Goal: Information Seeking & Learning: Learn about a topic

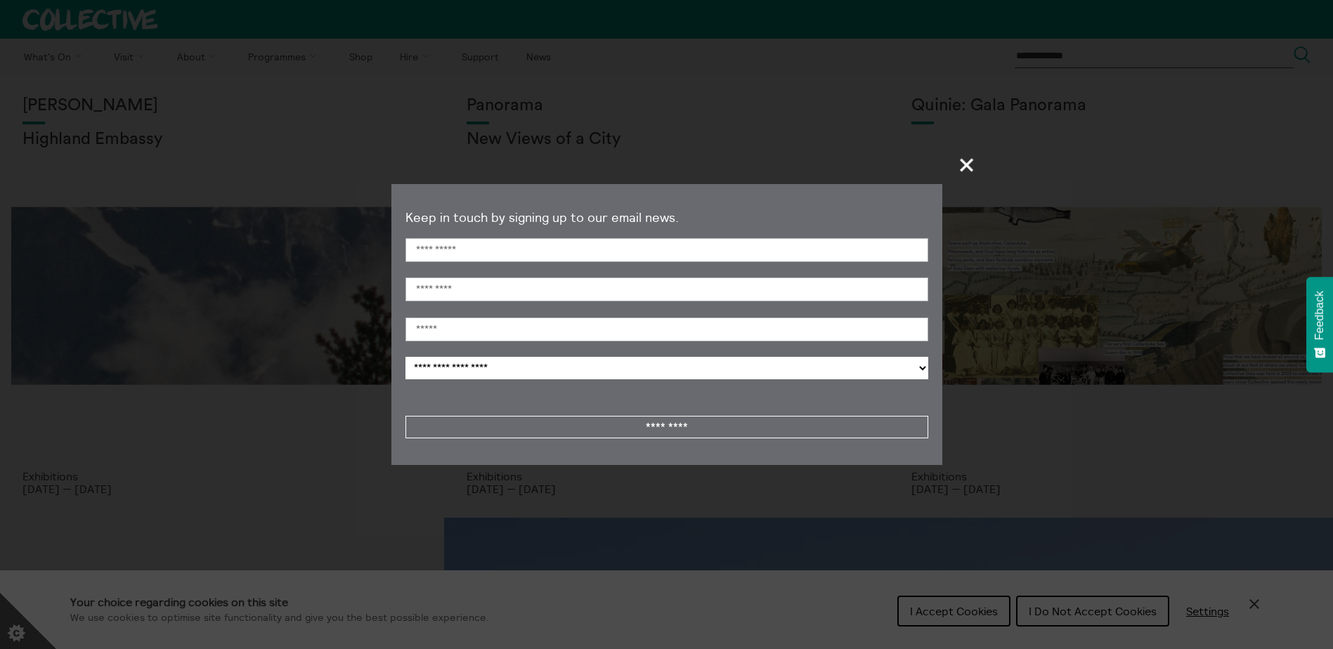
click at [964, 166] on span "+" at bounding box center [966, 164] width 41 height 41
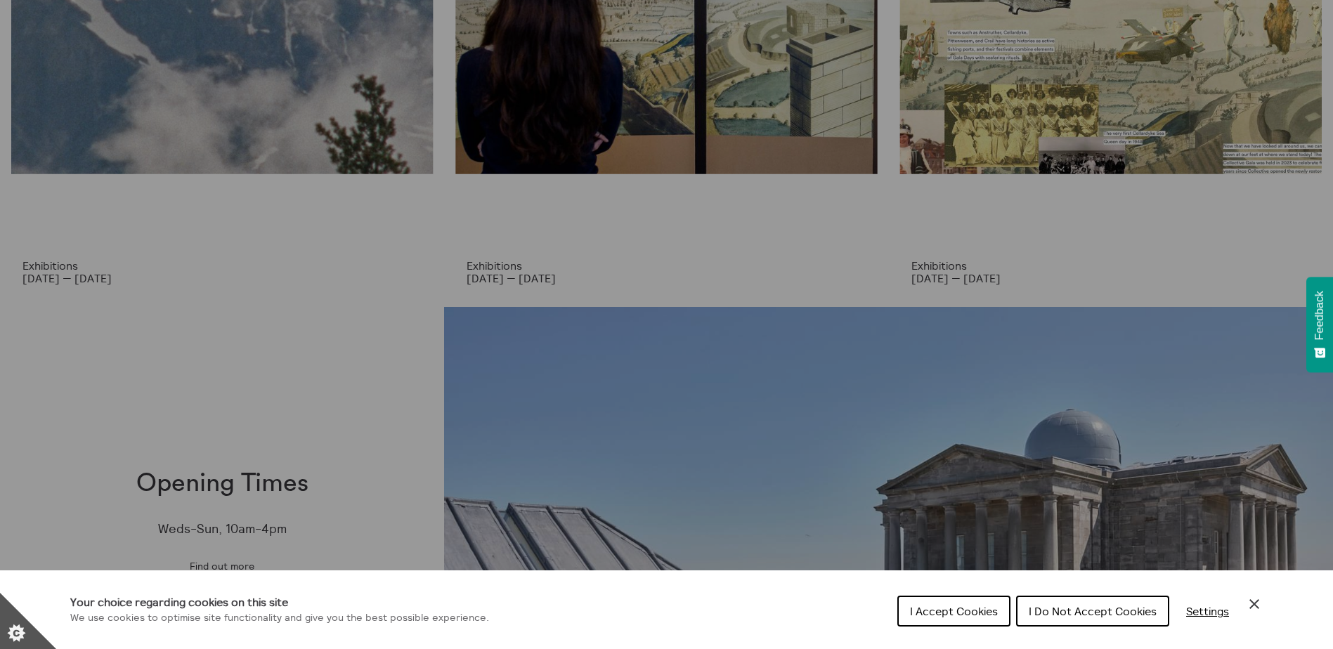
scroll to position [351, 0]
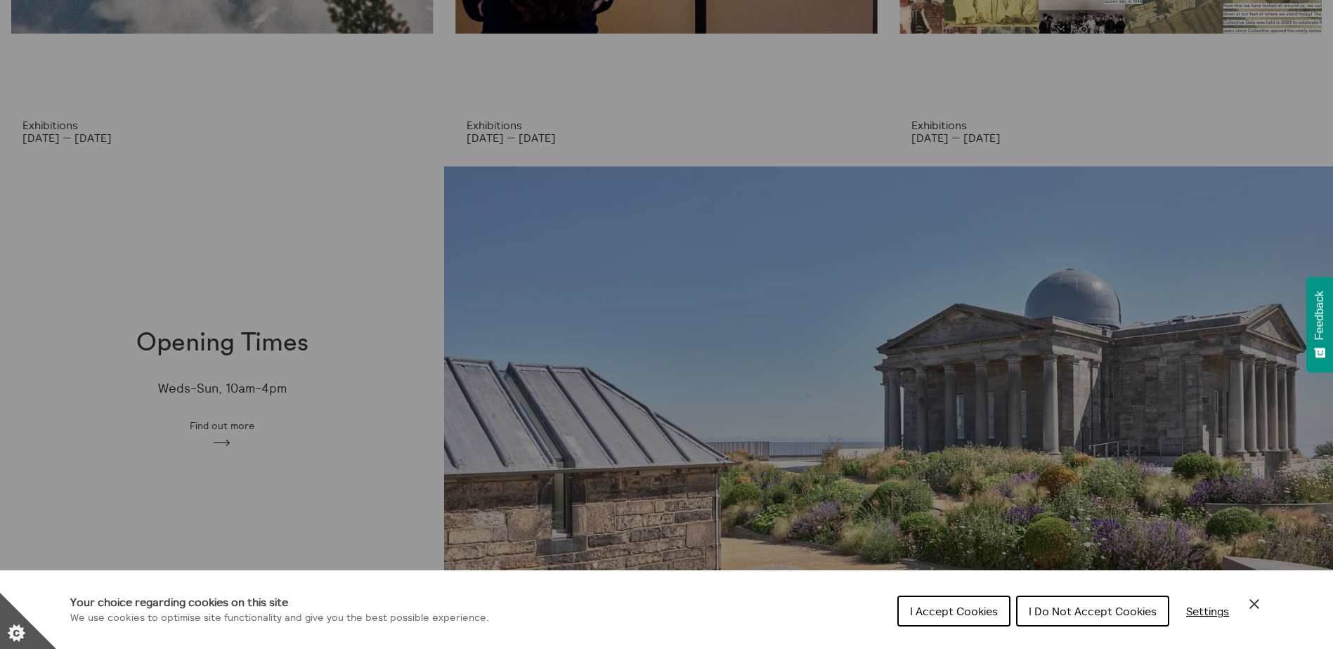
click at [1076, 615] on span "I Do Not Accept Cookies" at bounding box center [1093, 611] width 128 height 14
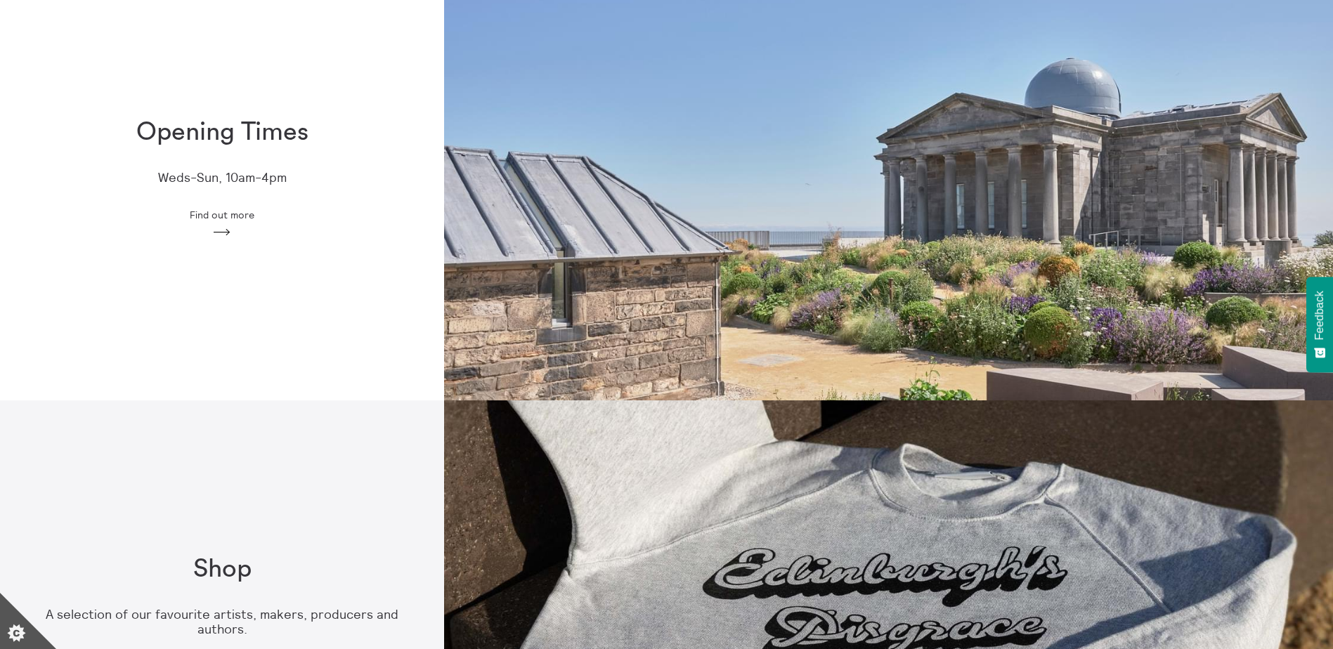
scroll to position [0, 0]
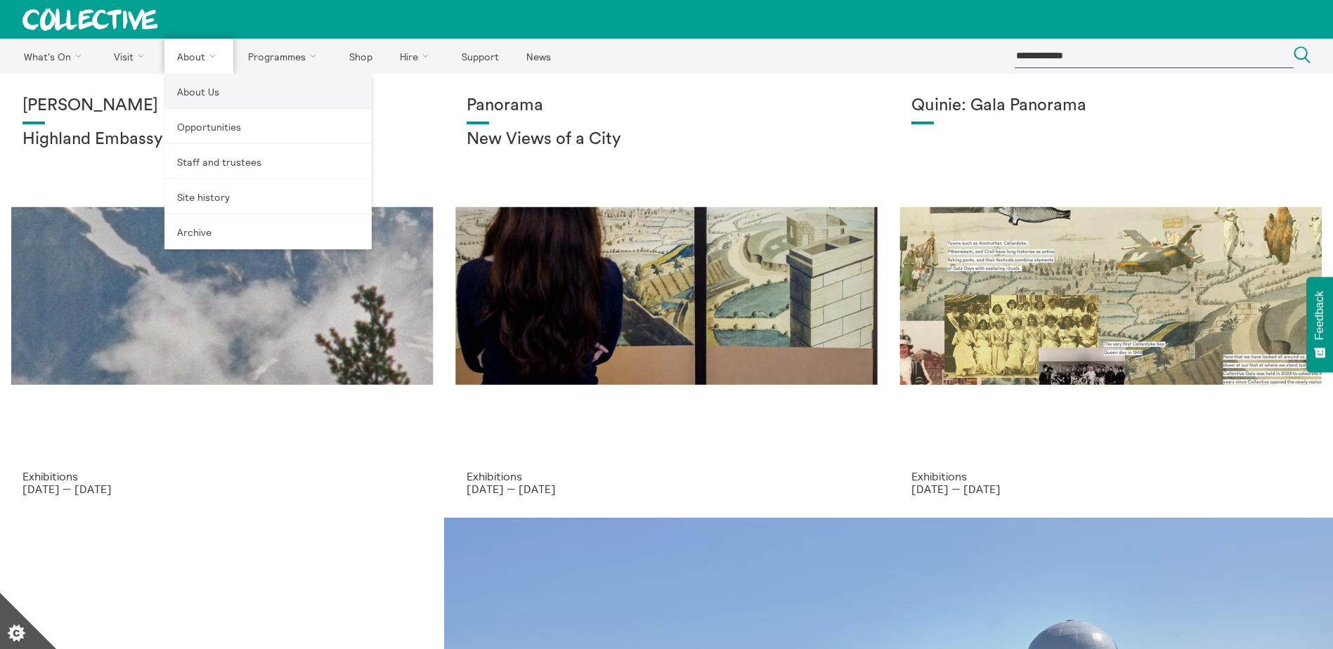
click at [211, 94] on link "About Us" at bounding box center [267, 91] width 207 height 35
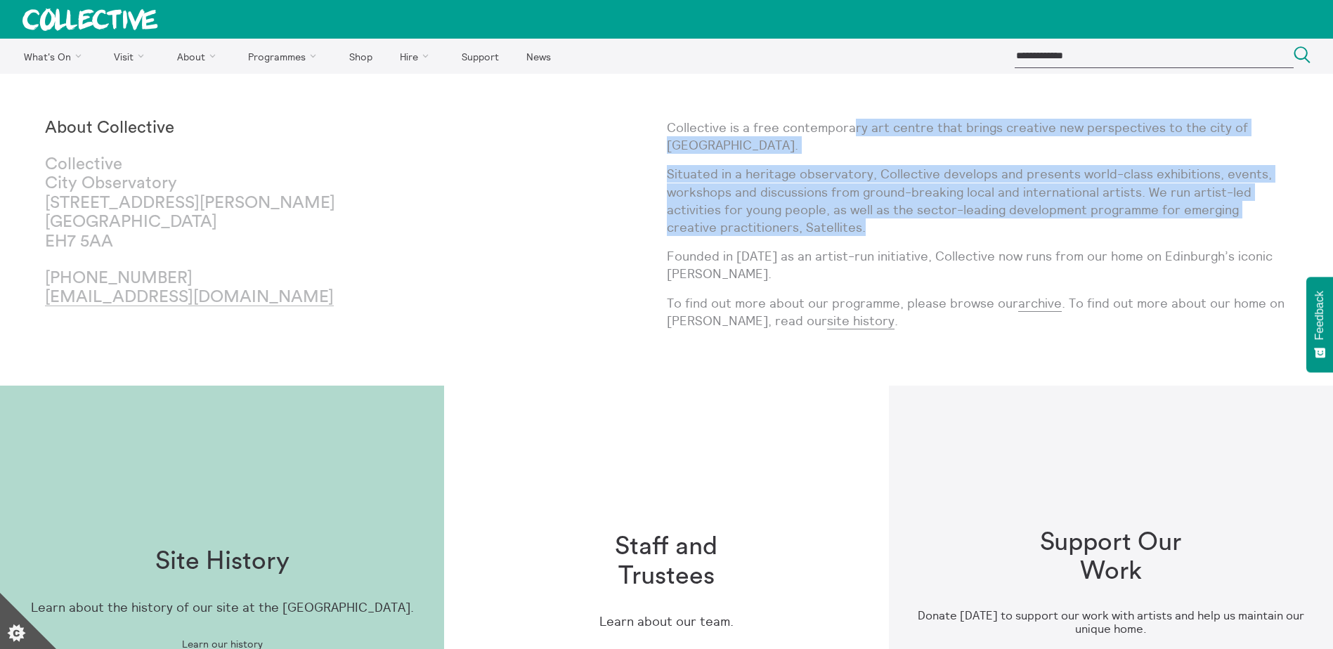
drag, startPoint x: 849, startPoint y: 127, endPoint x: 919, endPoint y: 226, distance: 121.1
click at [919, 226] on div "Collective is a free contemporary art centre that brings creative new perspecti…" at bounding box center [978, 230] width 622 height 222
drag, startPoint x: 919, startPoint y: 226, endPoint x: 805, endPoint y: 225, distance: 113.8
click at [805, 225] on p "Situated in a heritage observatory, Collective develops and presents world-clas…" at bounding box center [978, 200] width 622 height 71
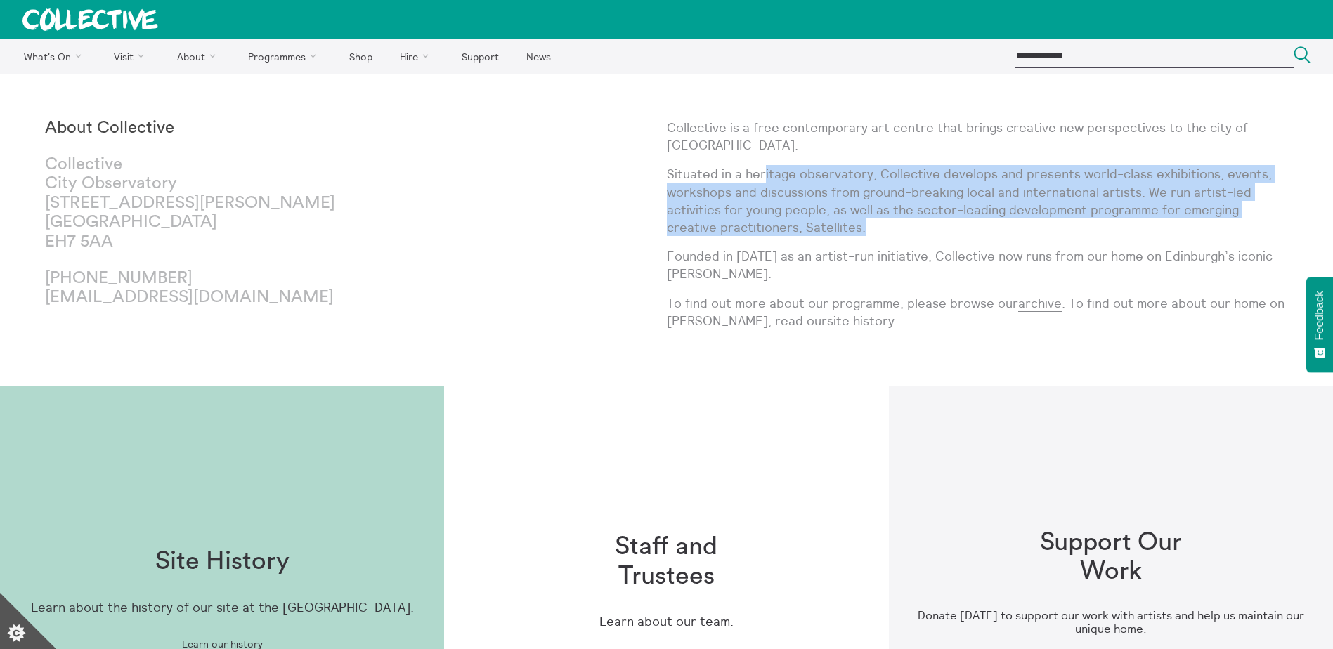
drag, startPoint x: 760, startPoint y: 174, endPoint x: 855, endPoint y: 231, distance: 111.0
click at [855, 231] on p "Situated in a heritage observatory, Collective develops and presents world-clas…" at bounding box center [978, 200] width 622 height 71
drag, startPoint x: 855, startPoint y: 231, endPoint x: 741, endPoint y: 206, distance: 117.3
click at [741, 206] on p "Situated in a heritage observatory, Collective develops and presents world-clas…" at bounding box center [978, 200] width 622 height 71
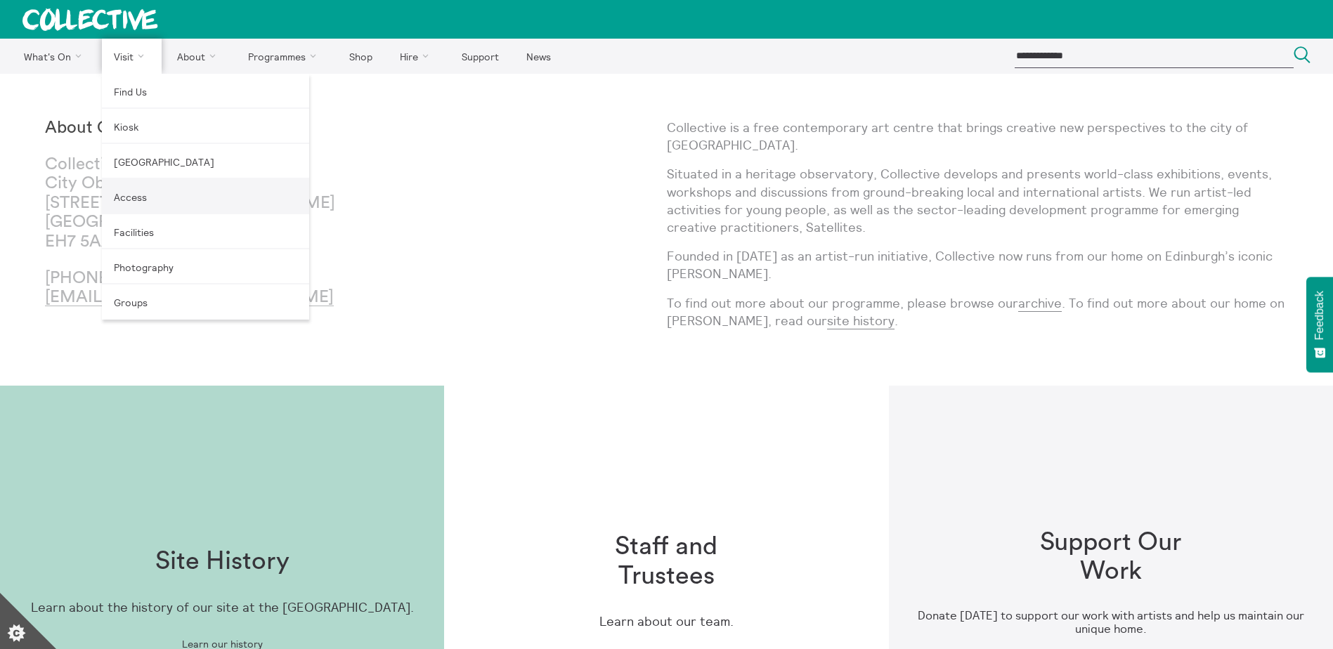
click at [143, 202] on link "Access" at bounding box center [205, 196] width 207 height 35
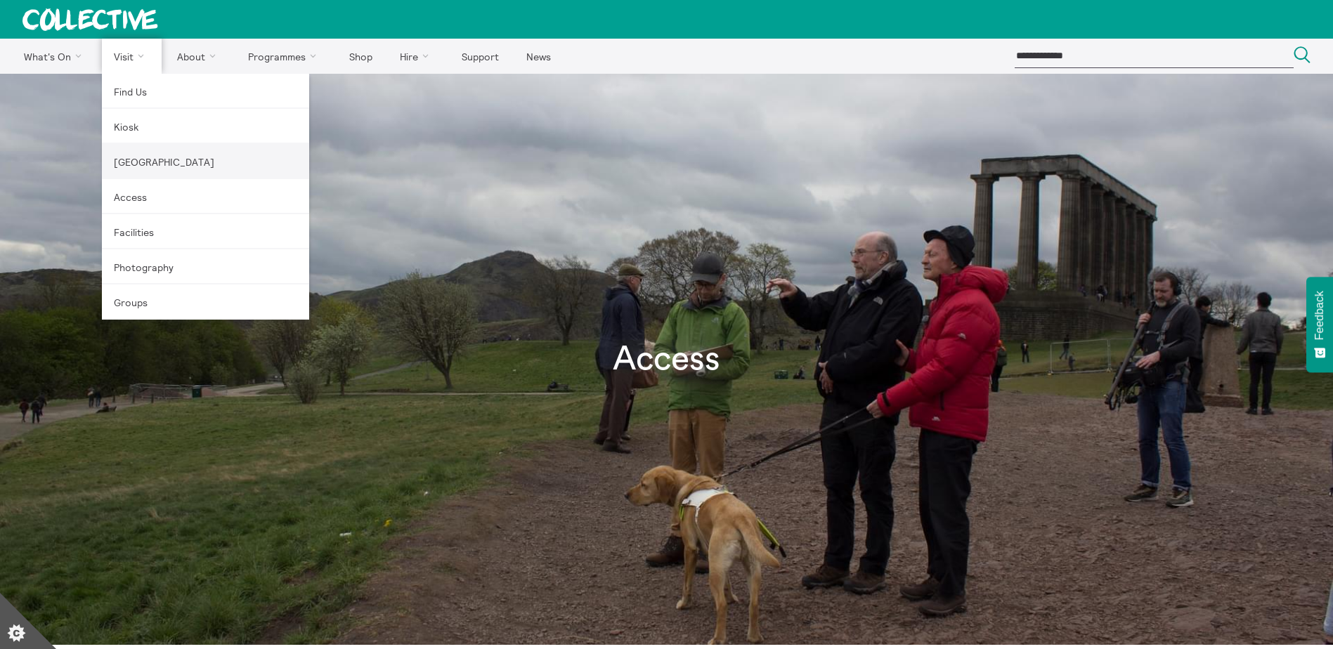
click at [172, 163] on link "[GEOGRAPHIC_DATA]" at bounding box center [205, 161] width 207 height 35
